Goal: Use online tool/utility: Utilize a website feature to perform a specific function

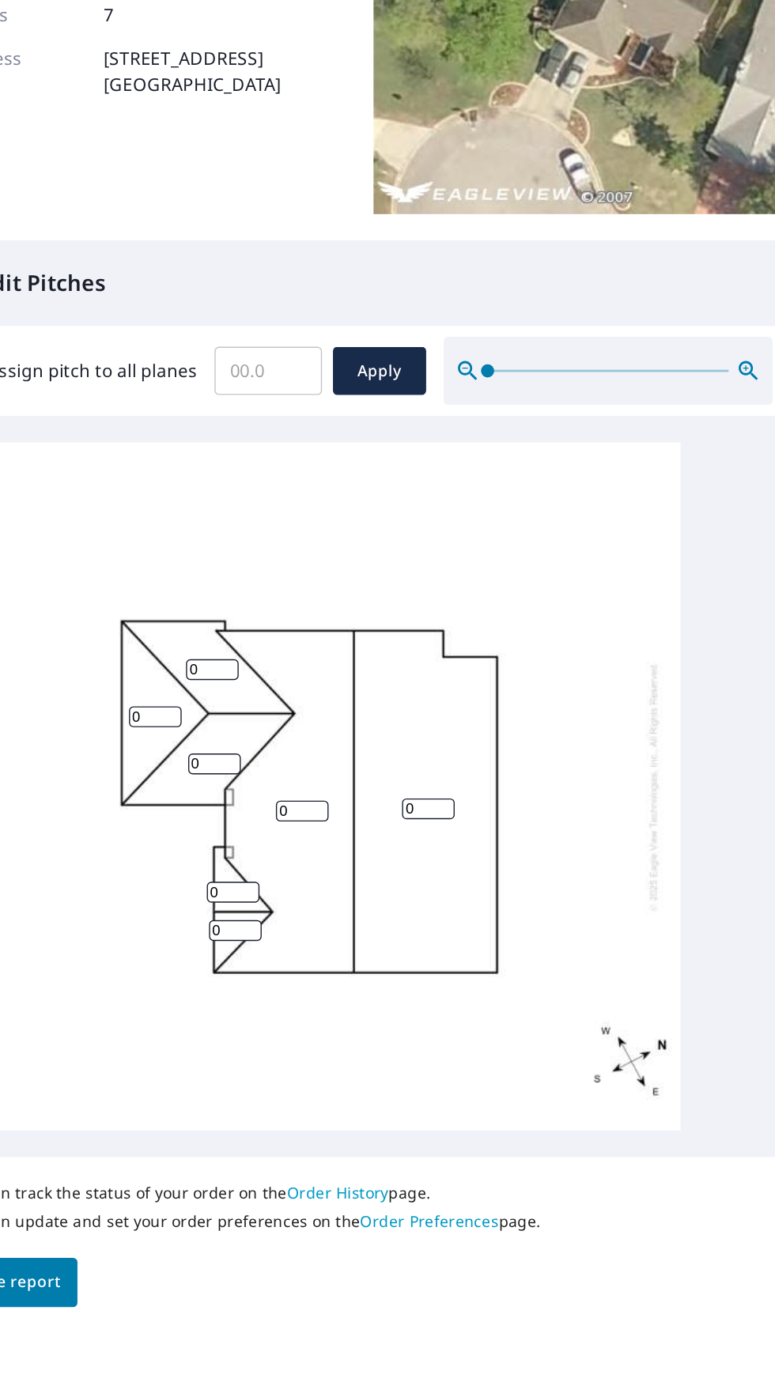
click at [394, 816] on input "0" at bounding box center [381, 823] width 38 height 15
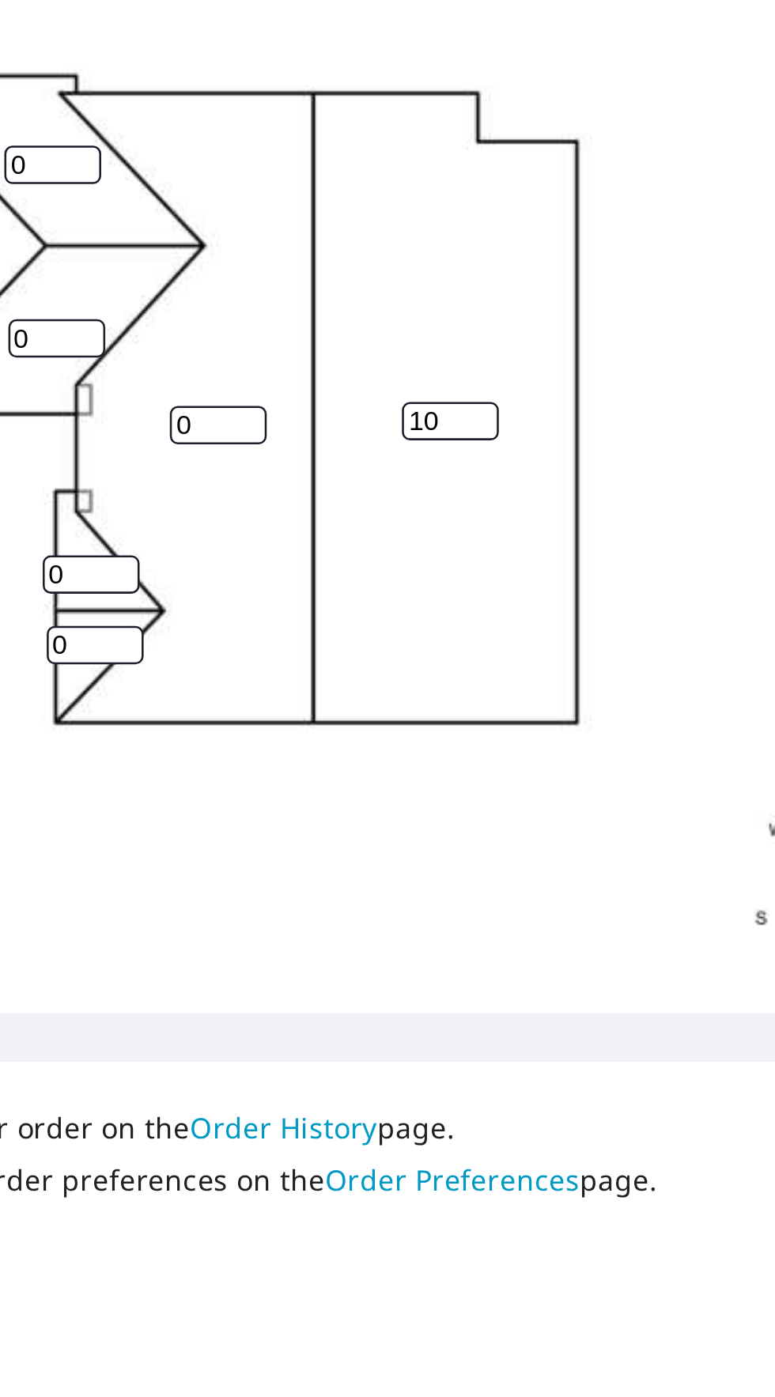
type input "10"
click at [285, 818] on input "0" at bounding box center [290, 825] width 38 height 15
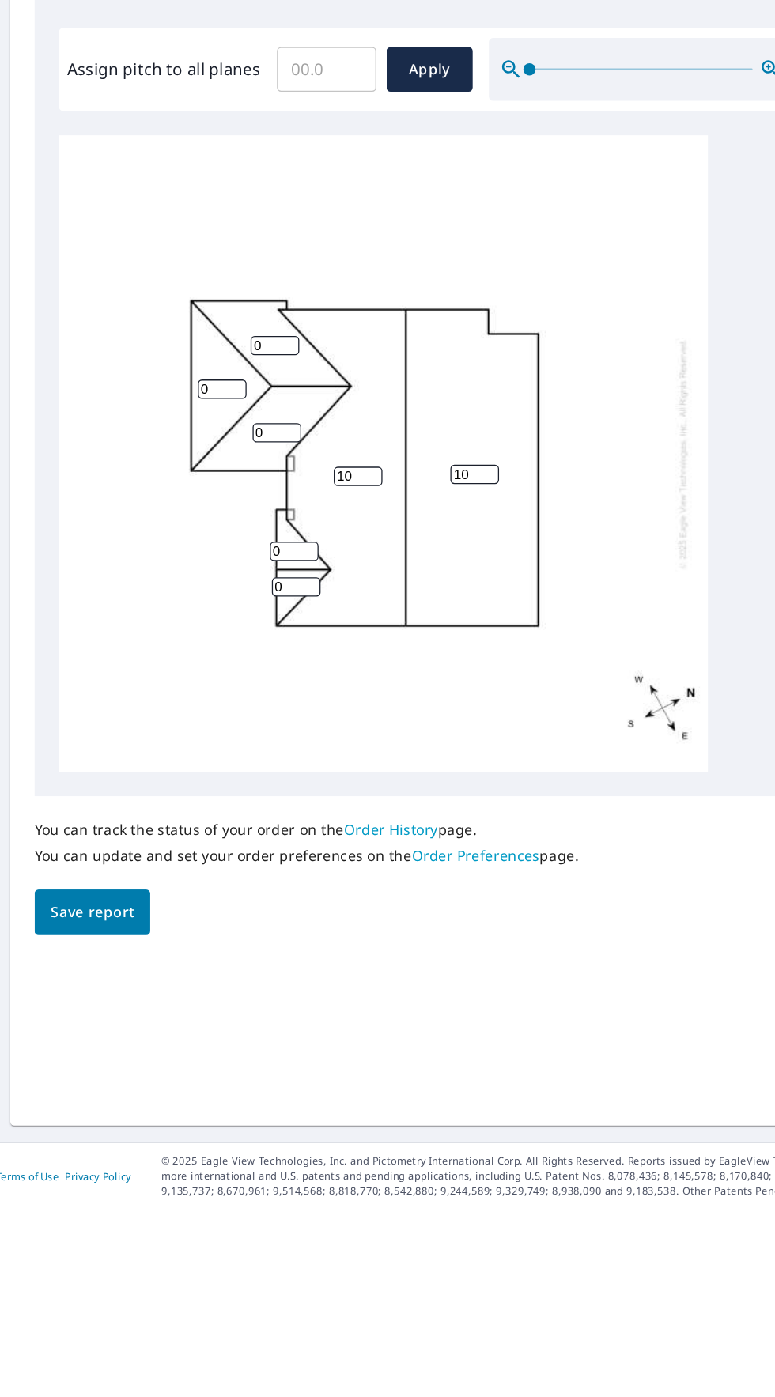
type input "10"
click at [256, 504] on input "Assign pitch to all planes" at bounding box center [265, 508] width 77 height 44
type input "10"
click at [328, 499] on span "Apply" at bounding box center [346, 509] width 42 height 20
type input "10"
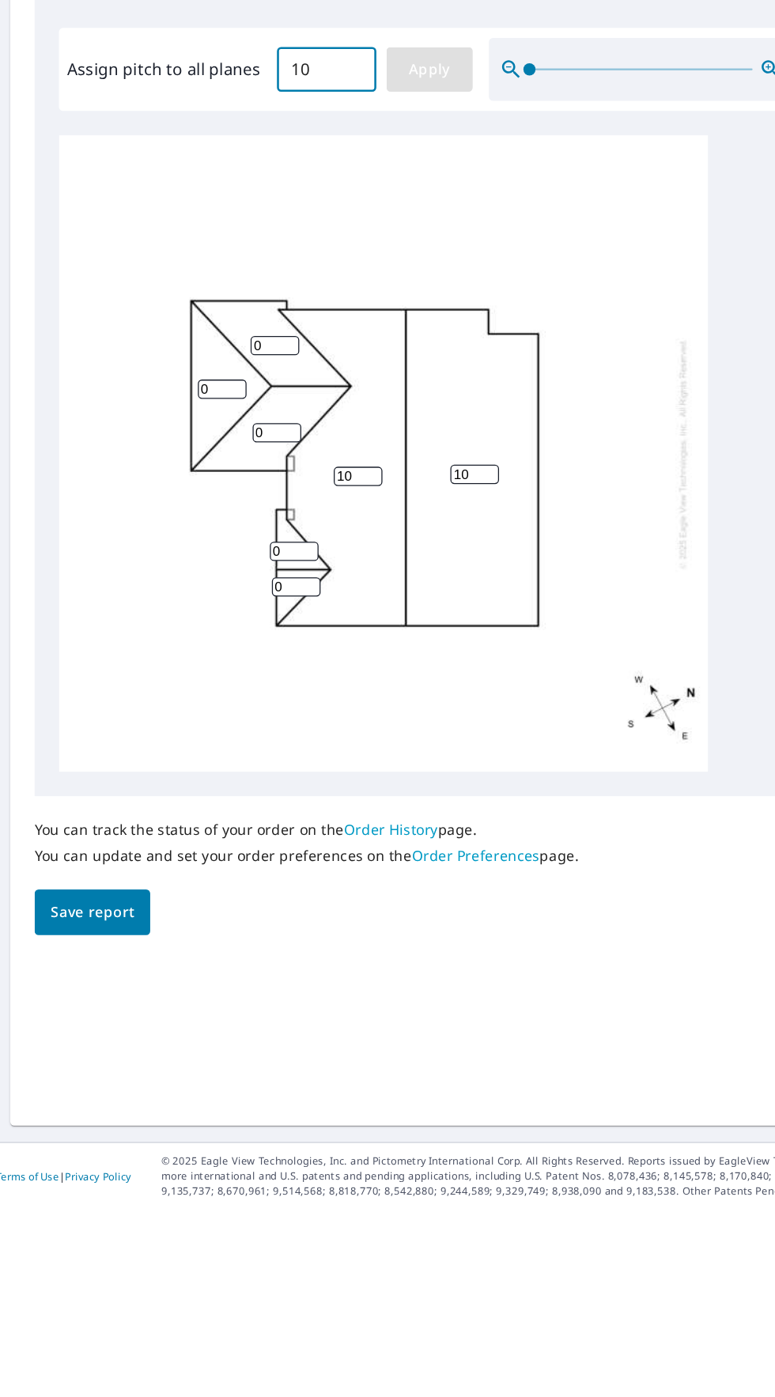
type input "10"
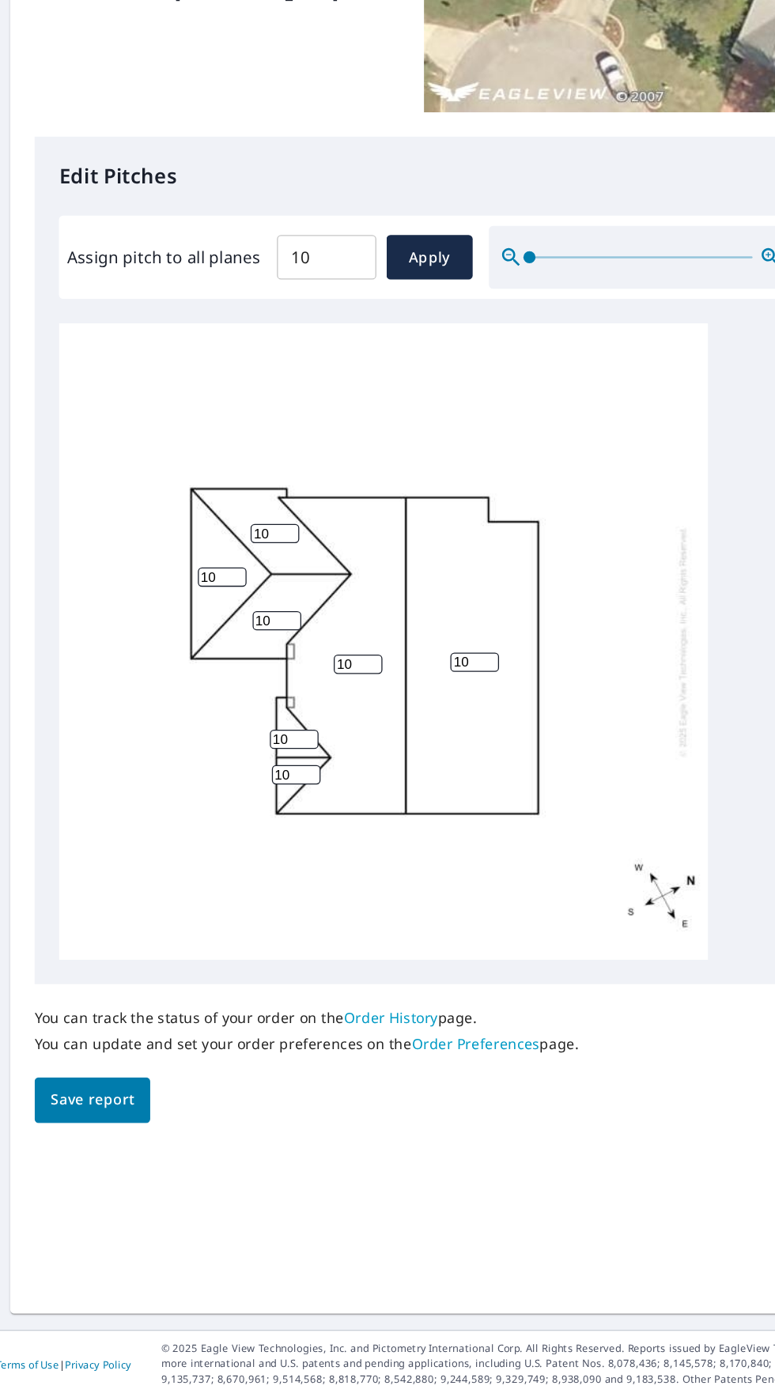
click at [66, 1162] on button "Save report" at bounding box center [83, 1166] width 90 height 36
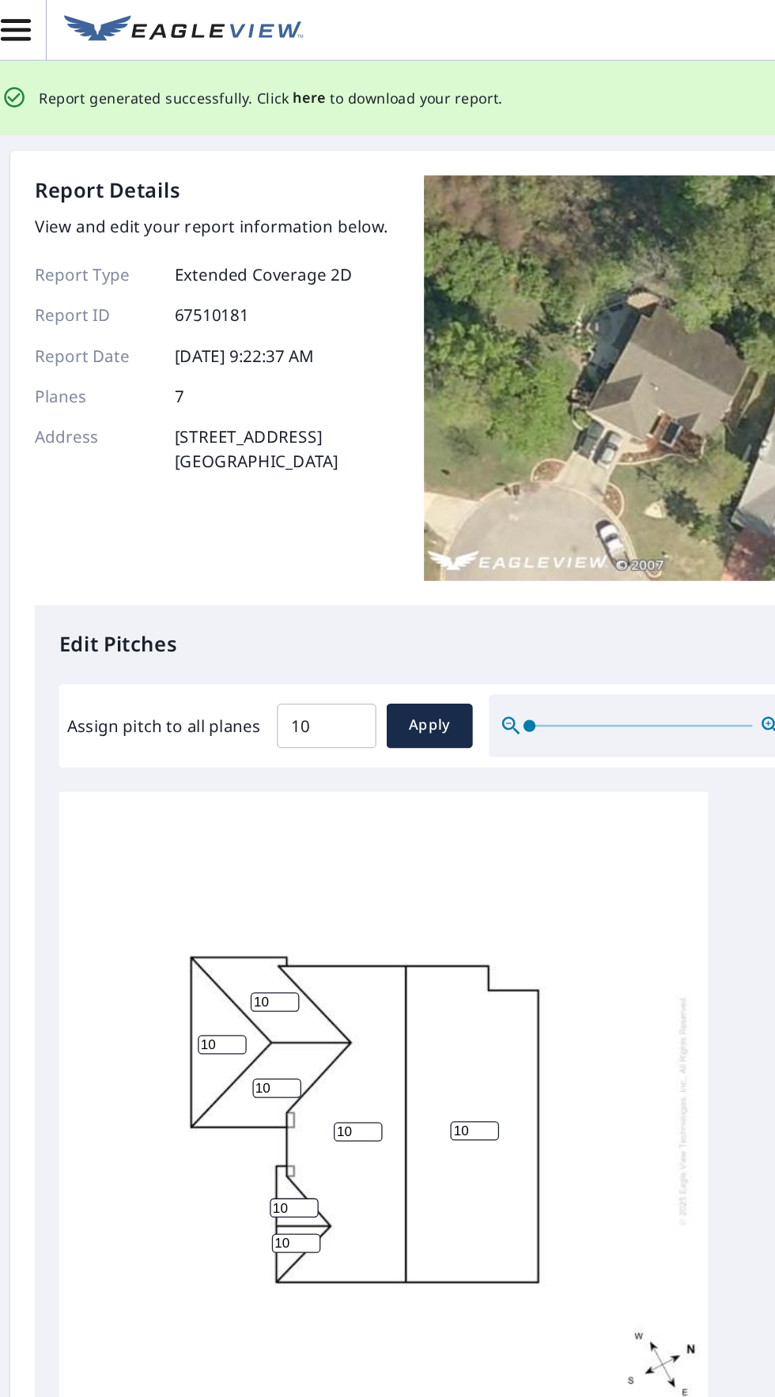
click at [247, 81] on span "here" at bounding box center [252, 76] width 26 height 20
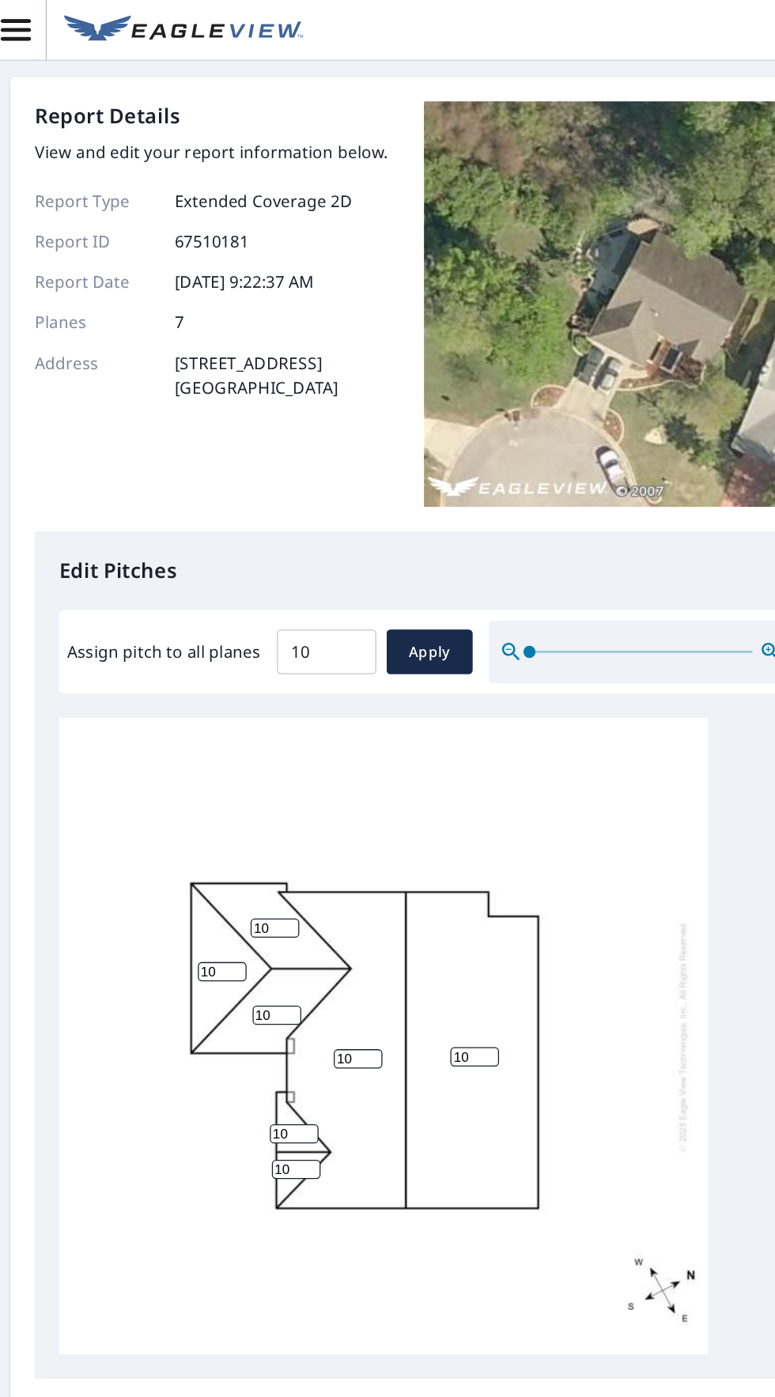
scroll to position [3, 0]
